Goal: Obtain resource: Obtain resource

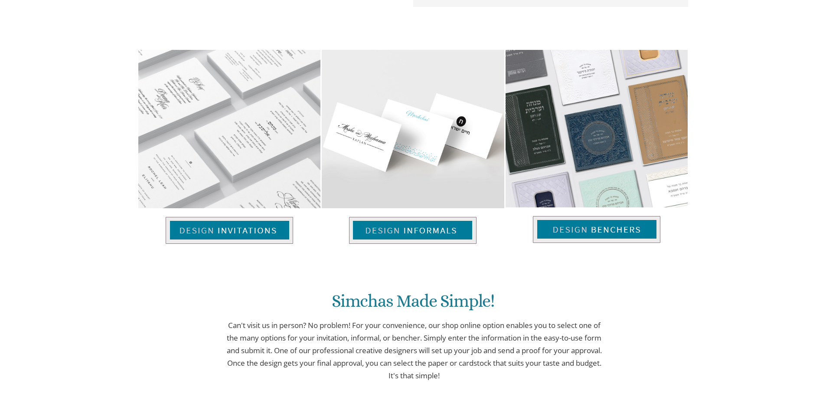
scroll to position [573, 0]
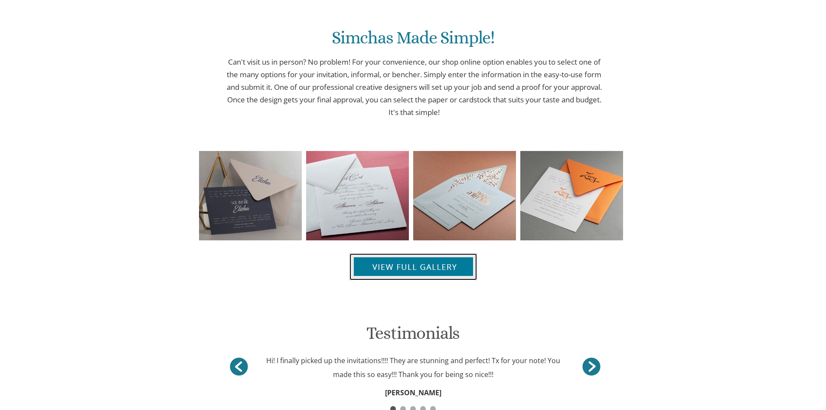
click at [384, 262] on img at bounding box center [412, 266] width 127 height 27
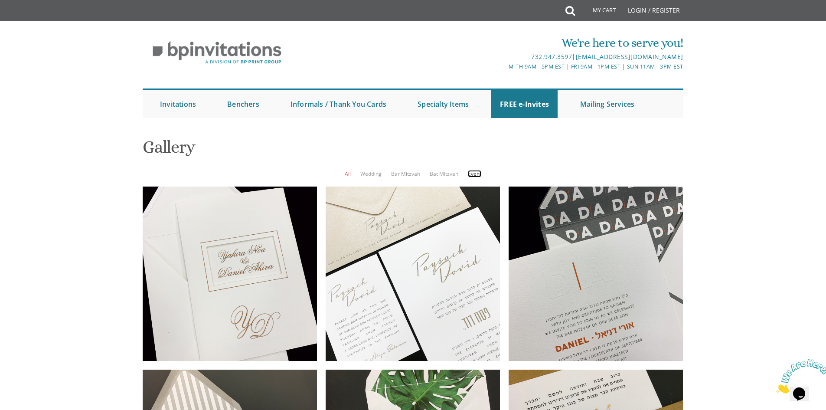
click at [470, 175] on link "Event" at bounding box center [474, 173] width 13 height 7
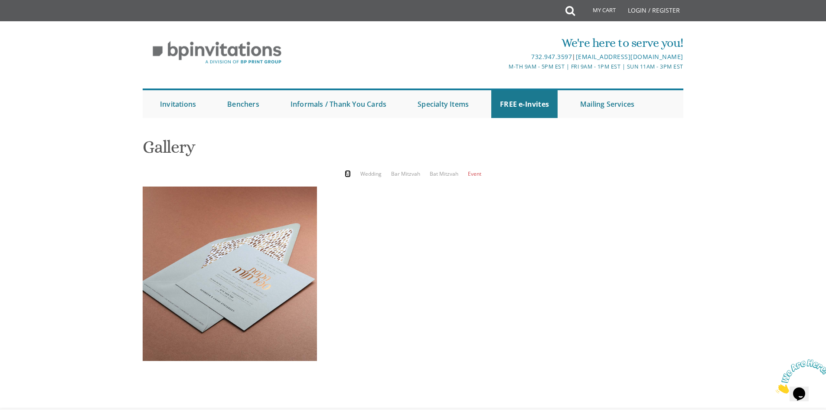
click at [350, 176] on link "All" at bounding box center [348, 173] width 6 height 7
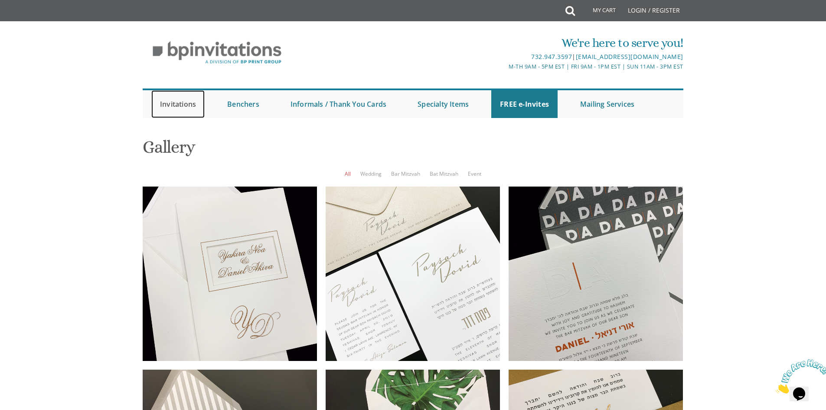
click at [186, 106] on link "Invitations" at bounding box center [177, 104] width 53 height 28
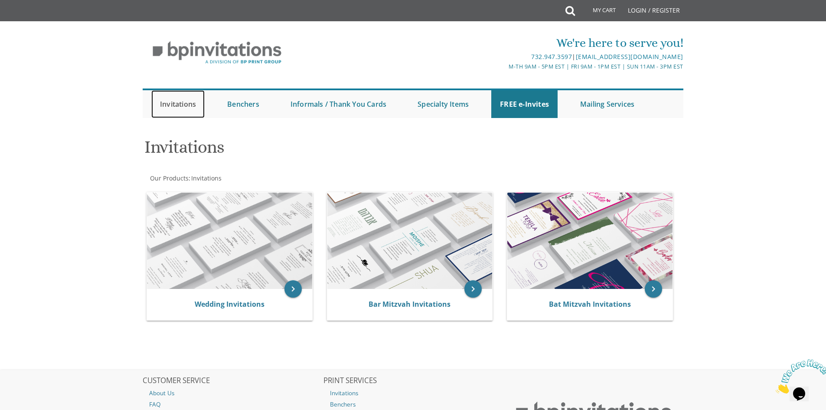
click at [177, 105] on link "Invitations" at bounding box center [177, 104] width 53 height 28
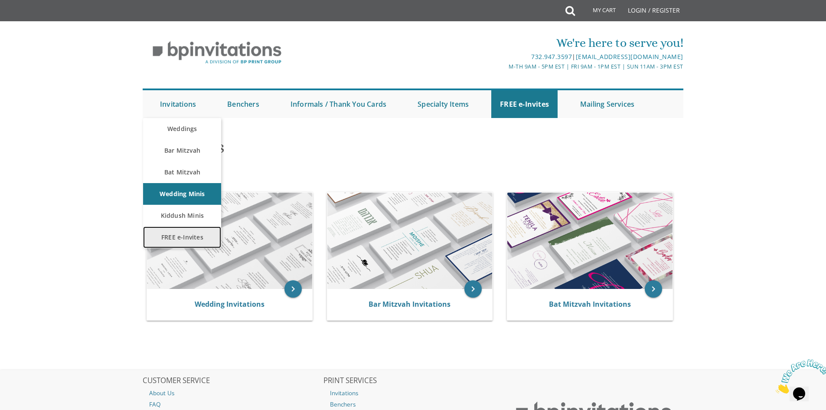
click at [176, 241] on link "FREE e-Invites" at bounding box center [182, 237] width 78 height 22
click at [177, 239] on link "FREE e-Invites" at bounding box center [182, 237] width 78 height 22
click at [178, 238] on link "FREE e-Invites" at bounding box center [182, 237] width 78 height 22
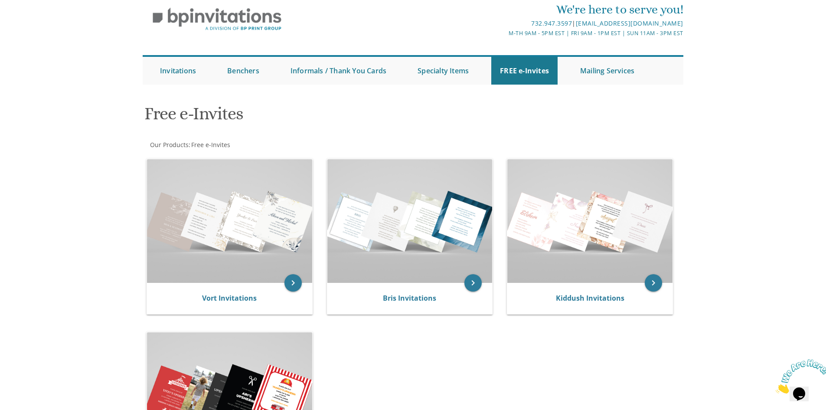
scroll to position [43, 0]
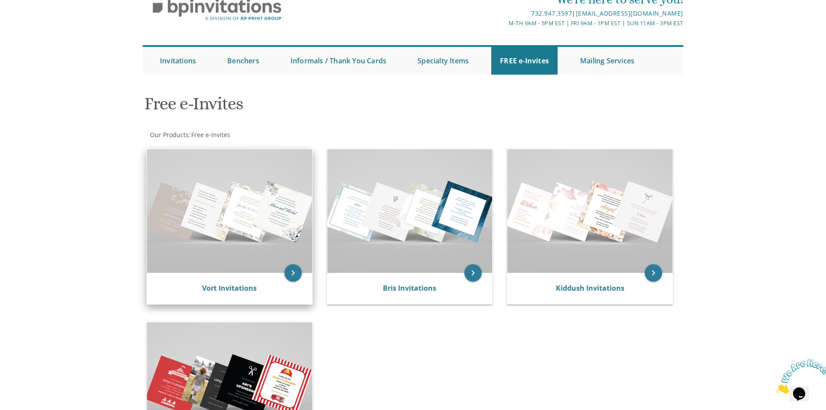
drag, startPoint x: 191, startPoint y: 214, endPoint x: 176, endPoint y: 216, distance: 14.5
click at [191, 214] on img at bounding box center [229, 211] width 165 height 124
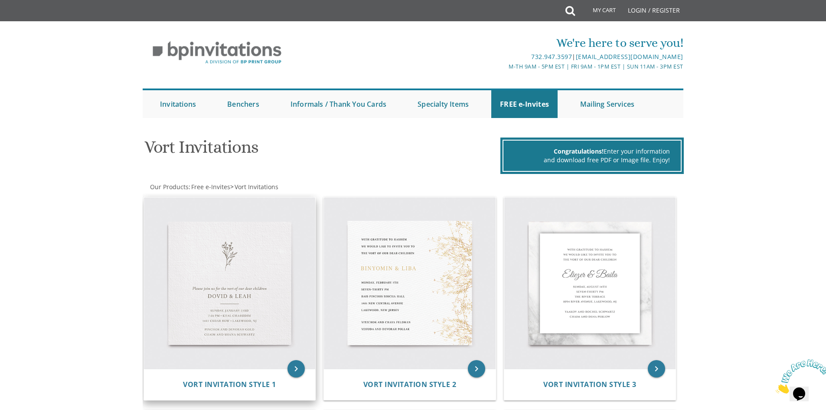
click at [229, 231] on img at bounding box center [230, 283] width 172 height 172
click at [227, 245] on img at bounding box center [230, 283] width 172 height 172
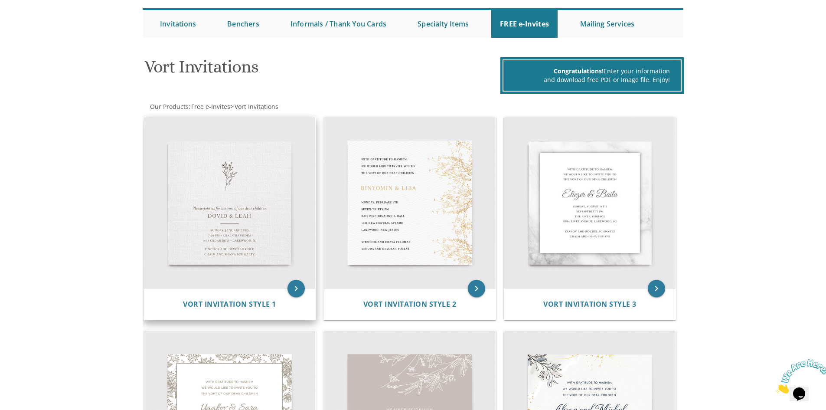
scroll to position [173, 0]
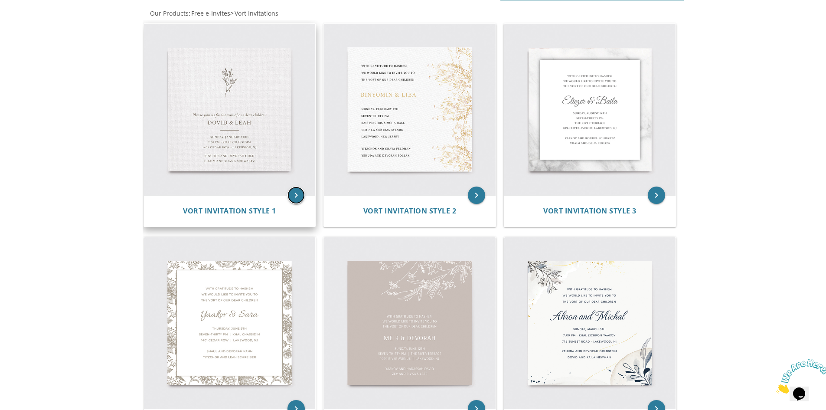
click at [297, 195] on icon "keyboard_arrow_right" at bounding box center [295, 194] width 17 height 17
click at [238, 153] on img at bounding box center [230, 110] width 172 height 172
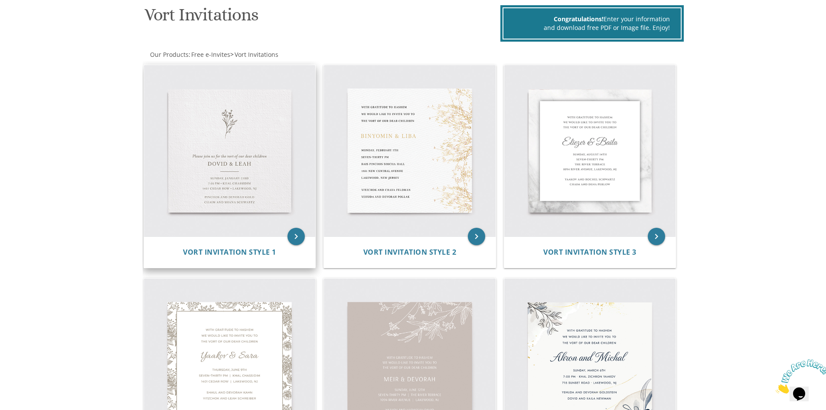
scroll to position [0, 0]
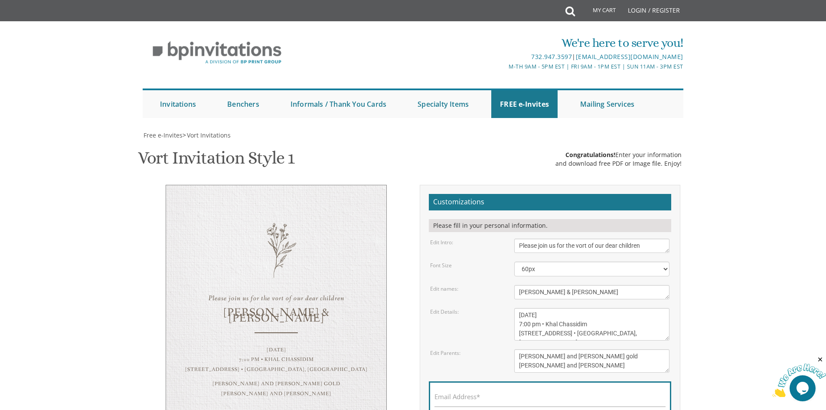
scroll to position [87, 0]
click at [554, 238] on textarea "Please join us for the vort of our dear children" at bounding box center [591, 245] width 155 height 14
drag, startPoint x: 622, startPoint y: 249, endPoint x: 509, endPoint y: 225, distance: 114.9
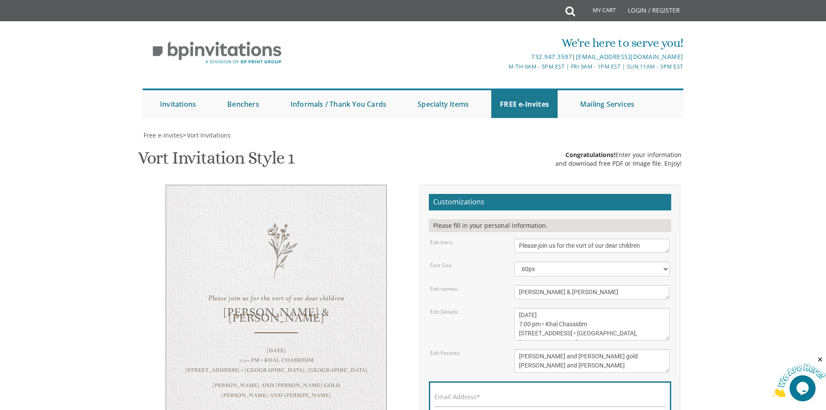
click at [509, 308] on div "[DATE] 7:00 pm • Khal Chassidim [STREET_ADDRESS] • [GEOGRAPHIC_DATA], [GEOGRAPH…" at bounding box center [592, 324] width 168 height 33
click at [604, 308] on textarea "[DATE] 7:00 pm • Khal Chassidim [STREET_ADDRESS] • [GEOGRAPHIC_DATA], [GEOGRAPH…" at bounding box center [591, 324] width 155 height 33
